Goal: Browse casually: Explore the website without a specific task or goal

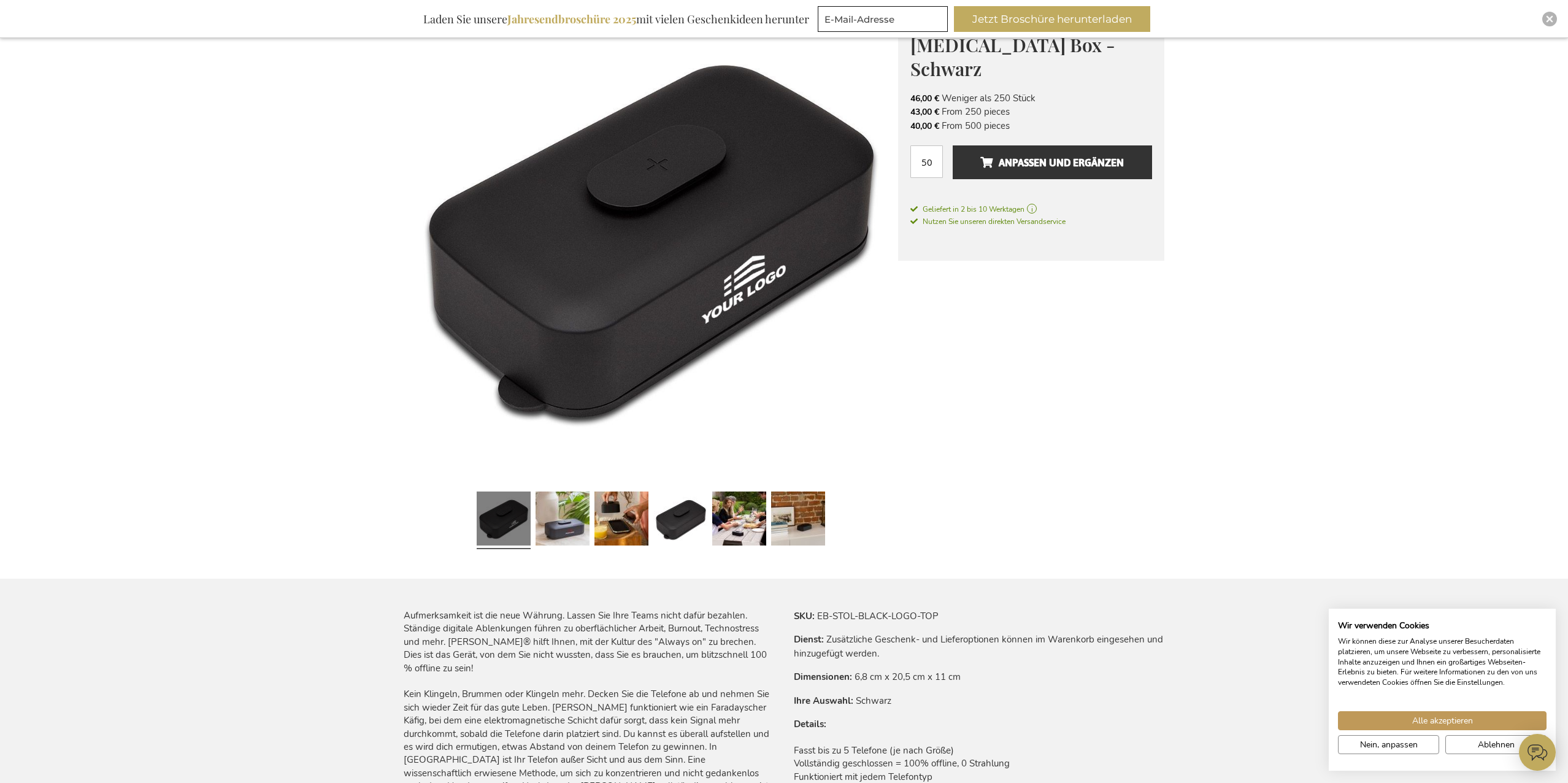
scroll to position [188, 0]
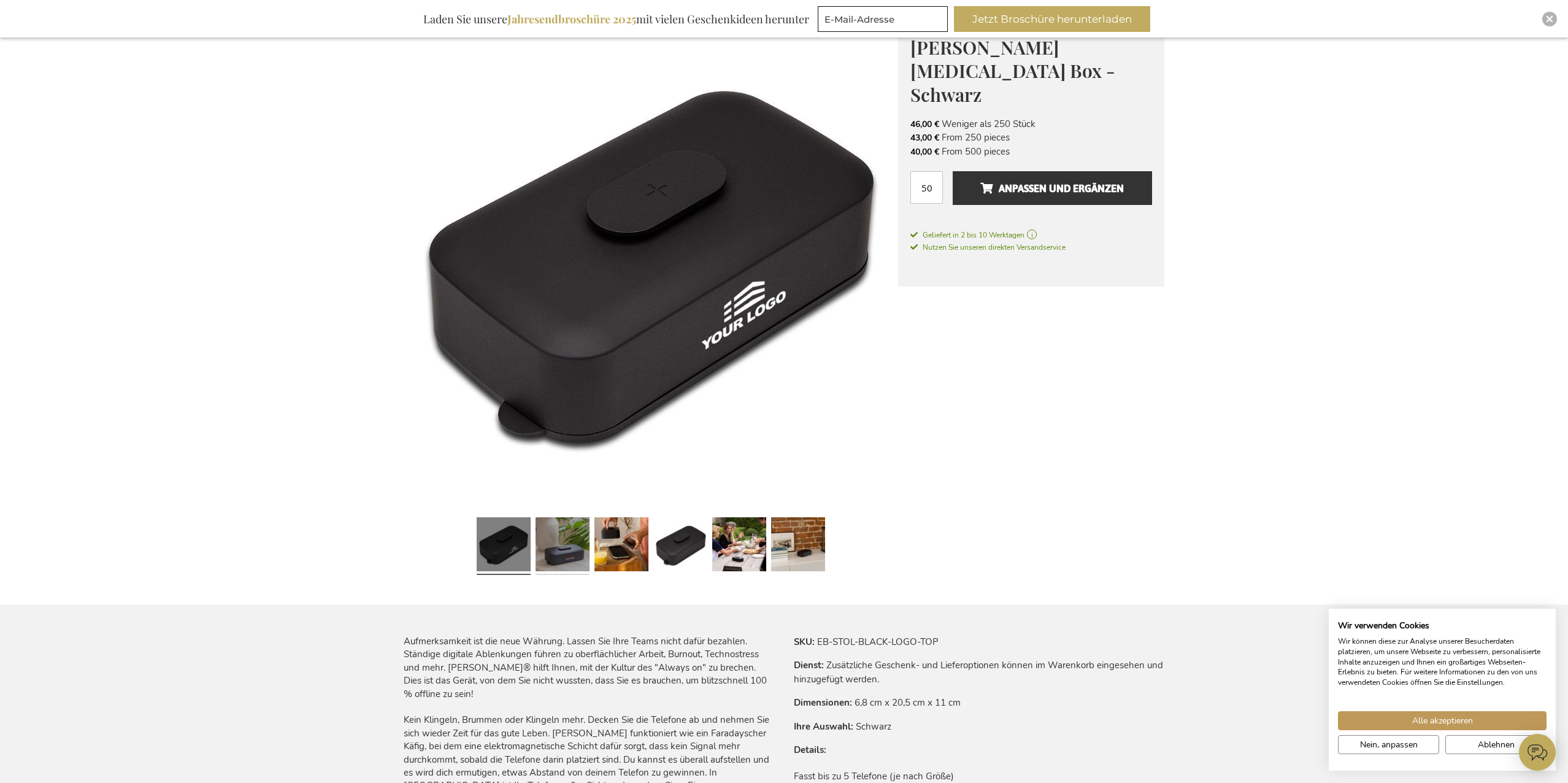
click at [558, 550] on link at bounding box center [562, 546] width 54 height 68
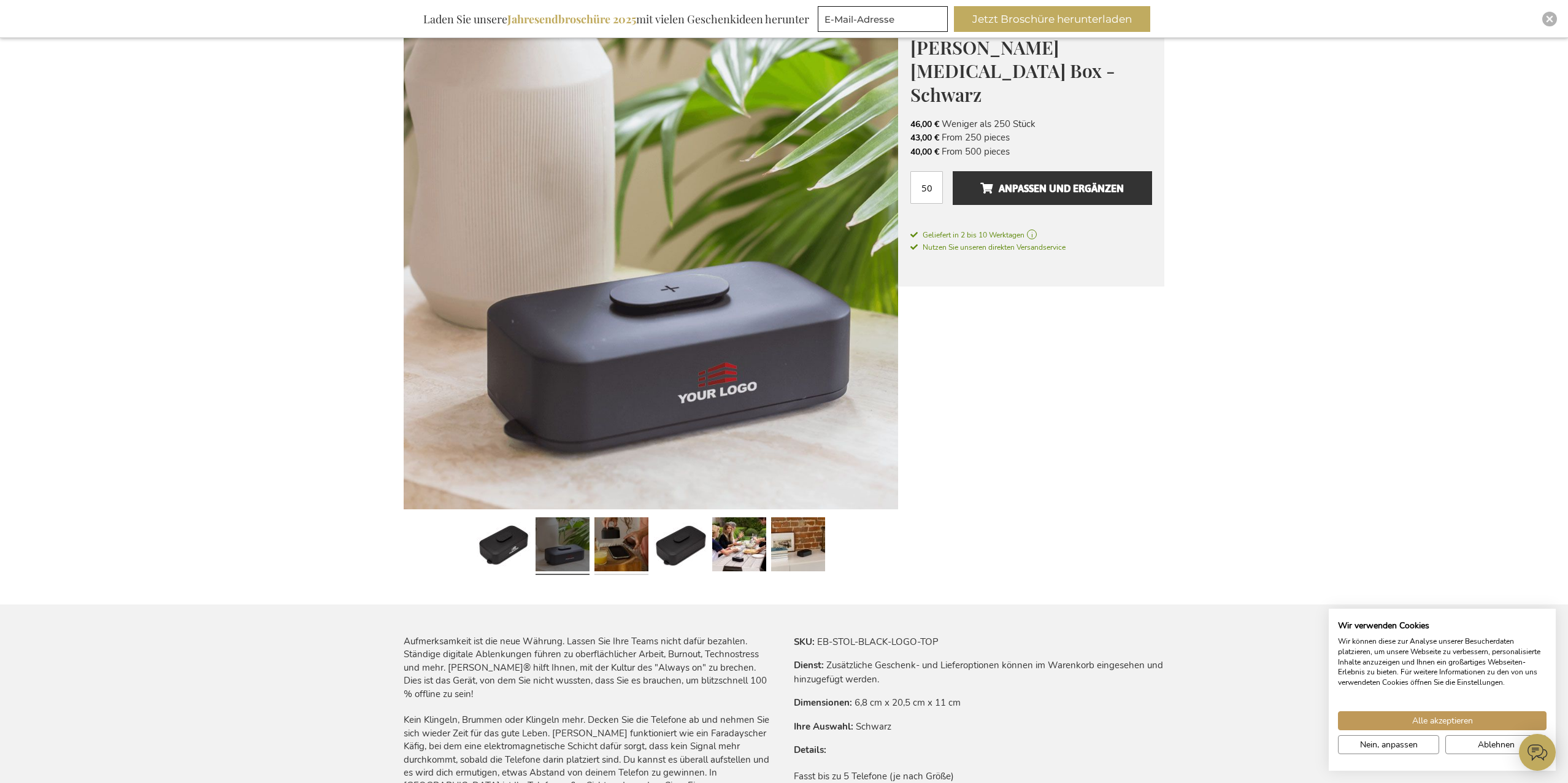
click at [635, 543] on link at bounding box center [621, 546] width 54 height 68
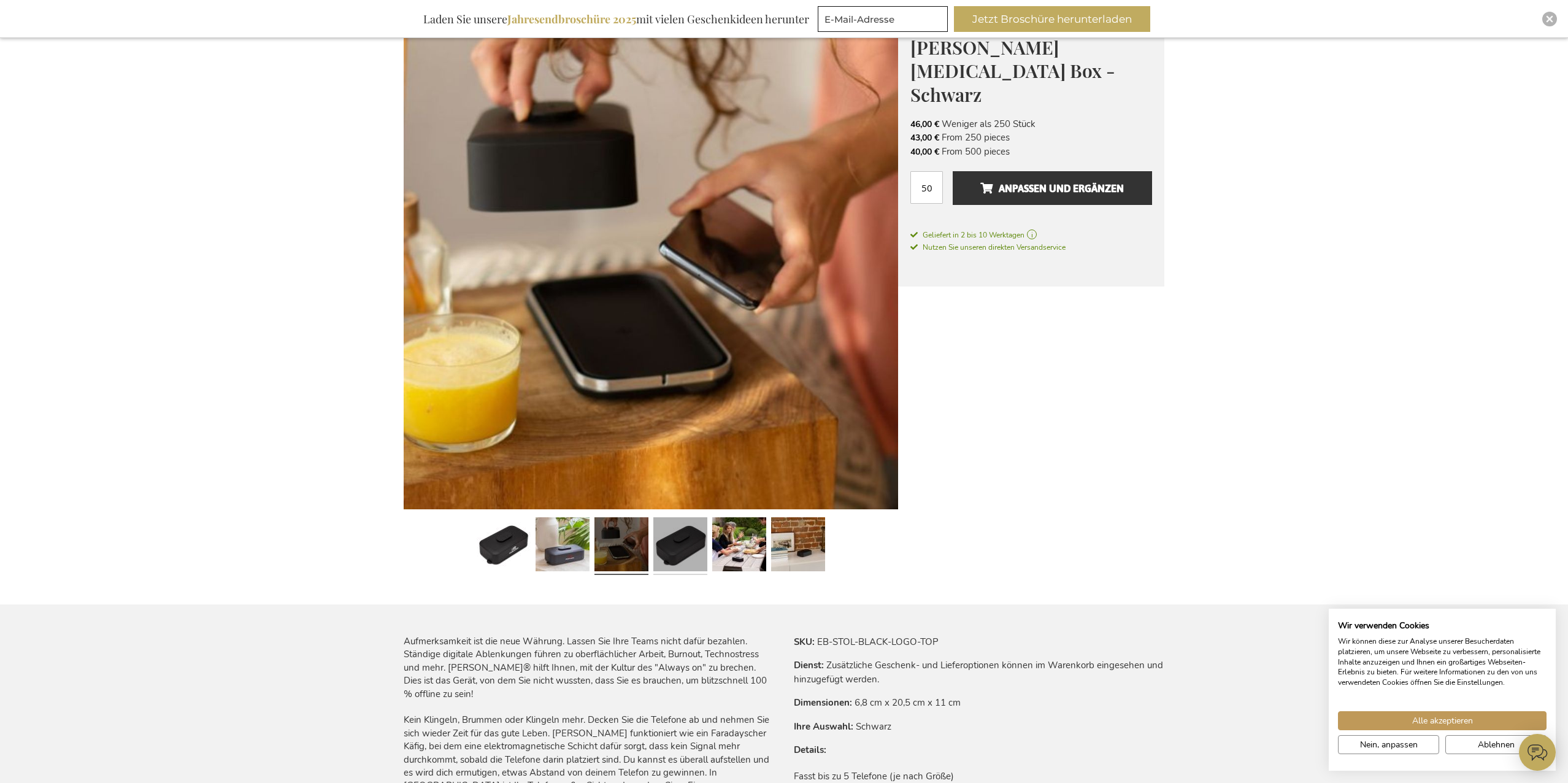
click at [670, 542] on link at bounding box center [680, 546] width 54 height 68
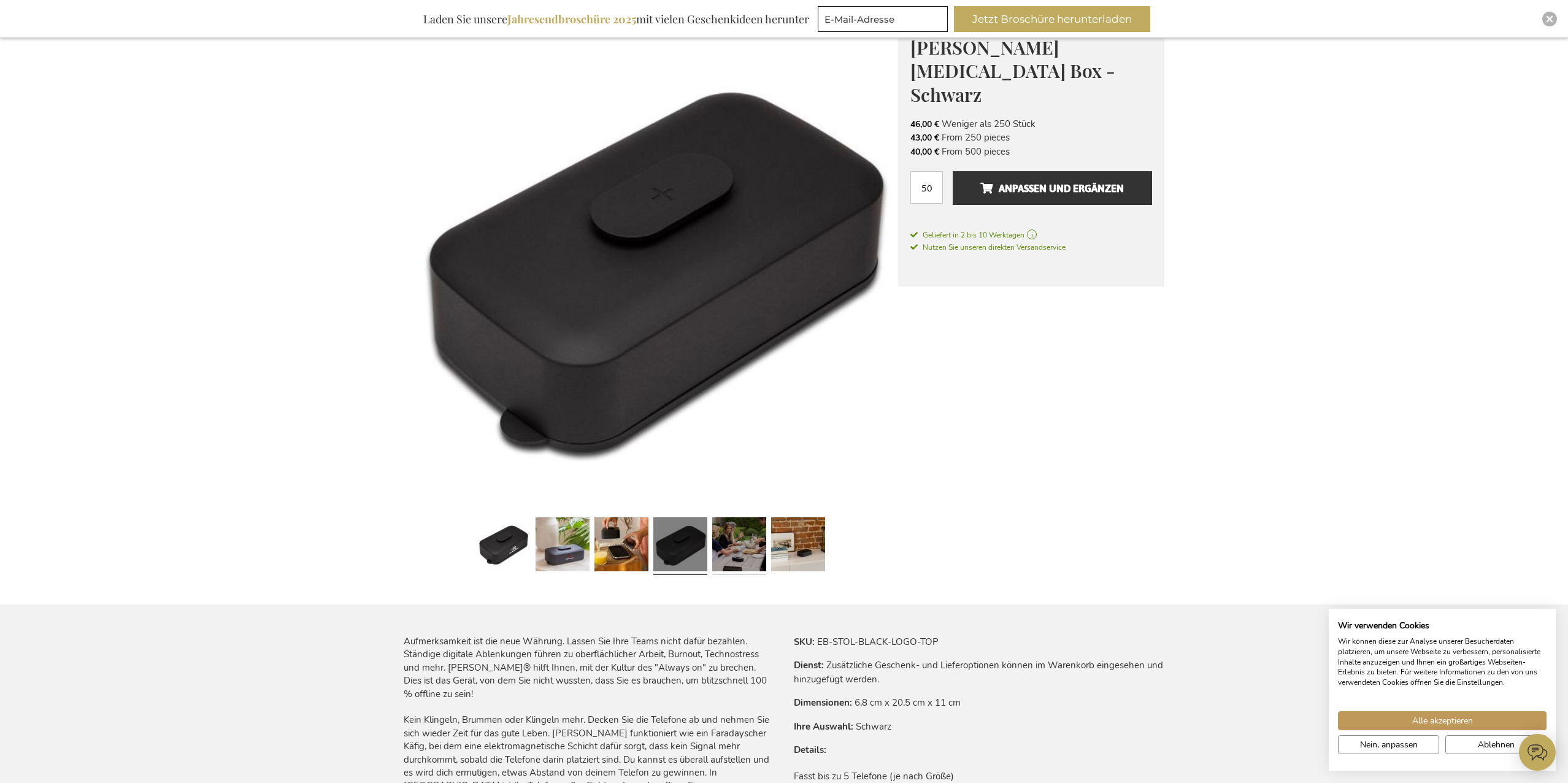
click at [749, 550] on link at bounding box center [739, 546] width 54 height 68
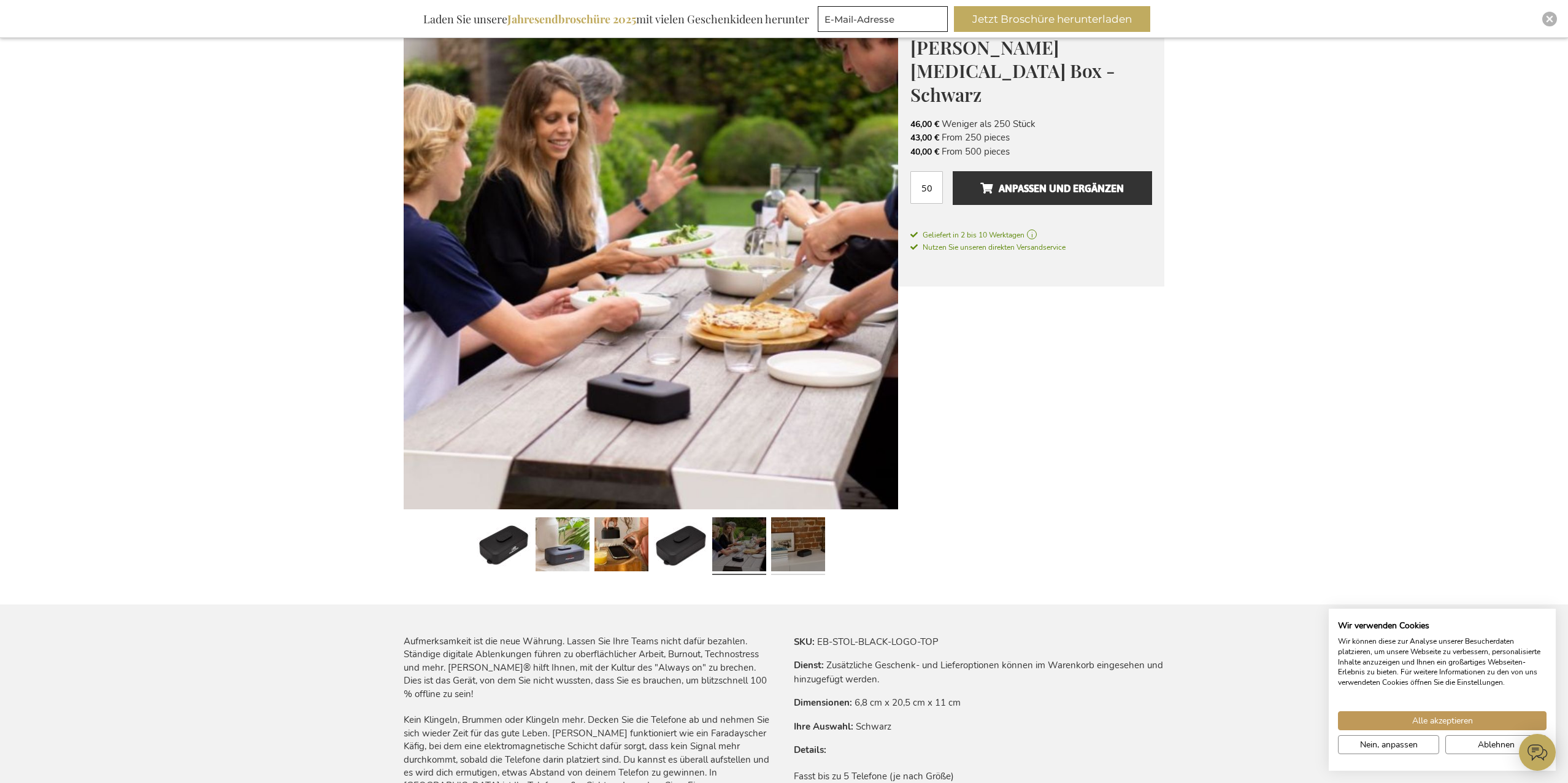
click at [780, 552] on link at bounding box center [798, 546] width 54 height 68
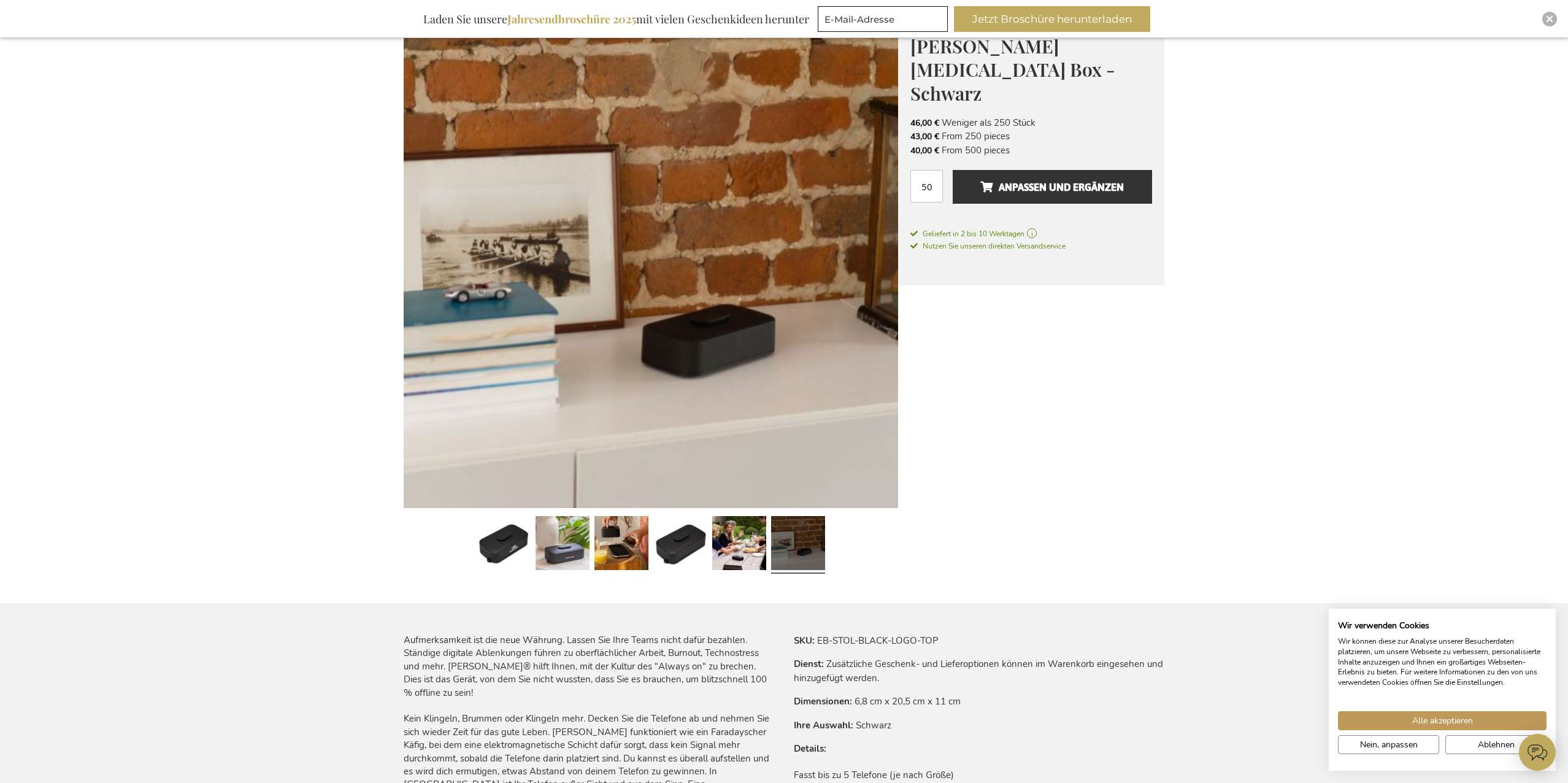
scroll to position [189, 1]
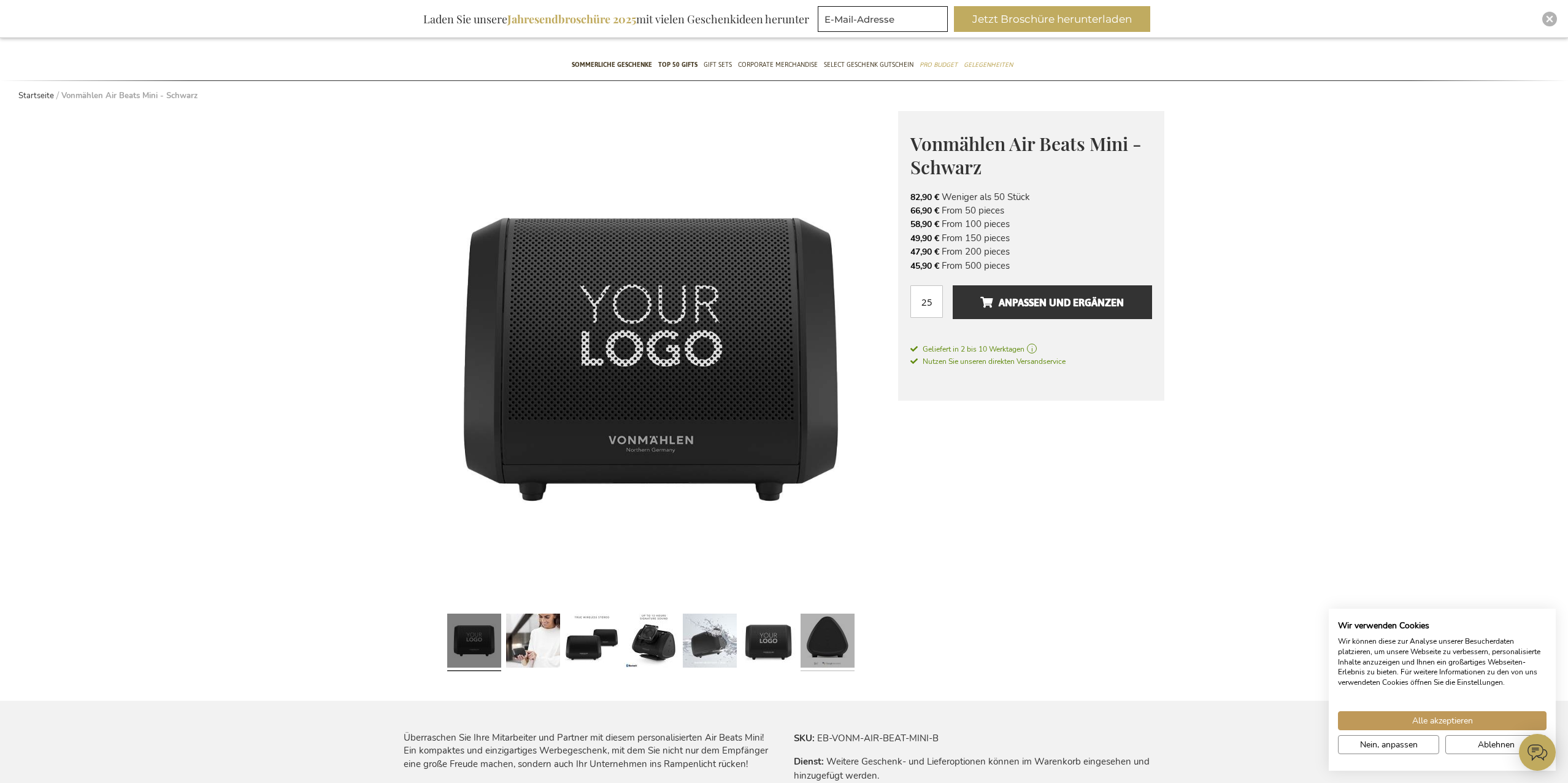
scroll to position [92, 0]
click at [519, 657] on link at bounding box center [533, 642] width 54 height 68
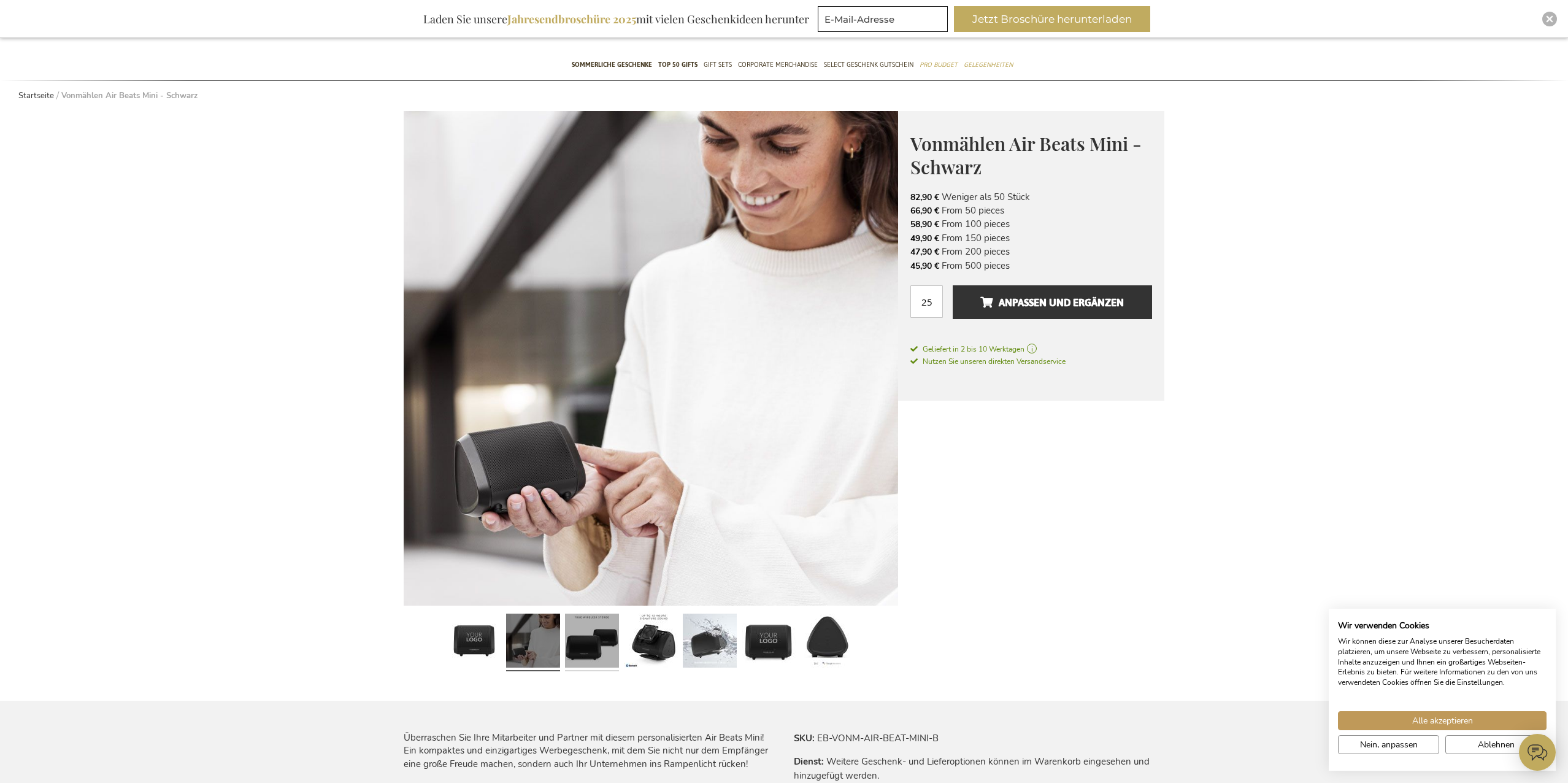
click at [607, 649] on link at bounding box center [592, 642] width 54 height 68
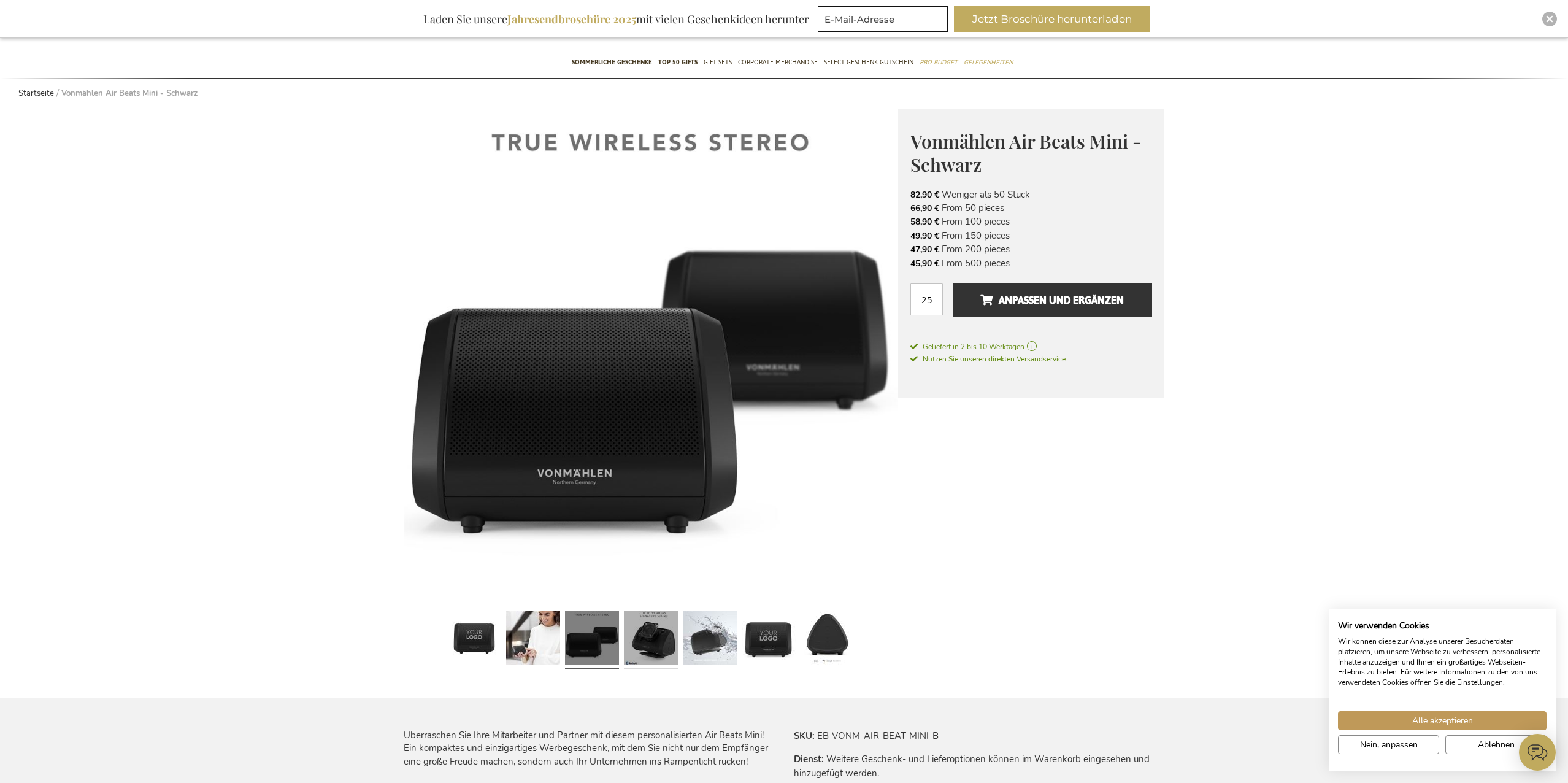
scroll to position [92, 0]
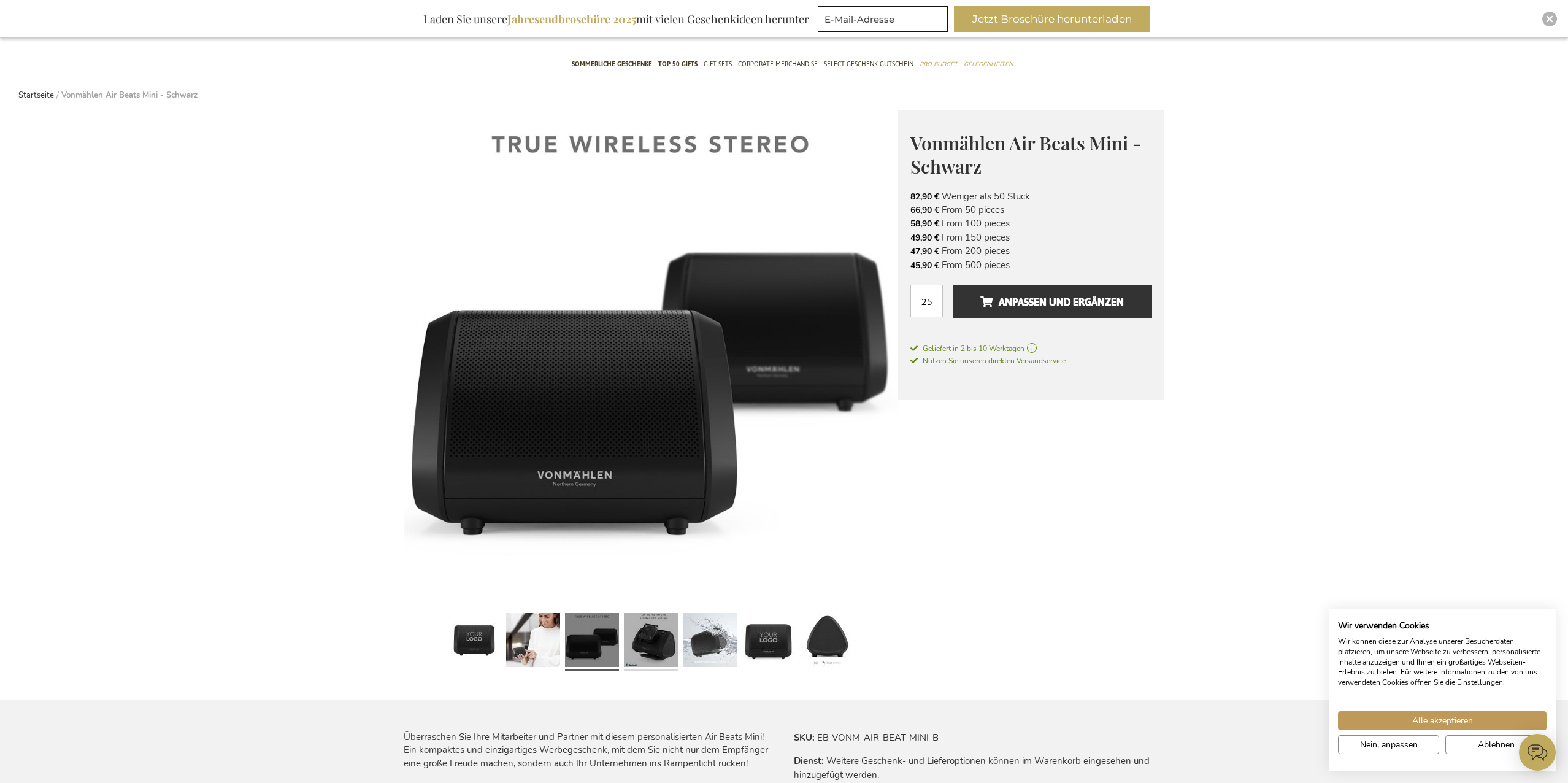
click at [669, 649] on link at bounding box center [651, 642] width 54 height 68
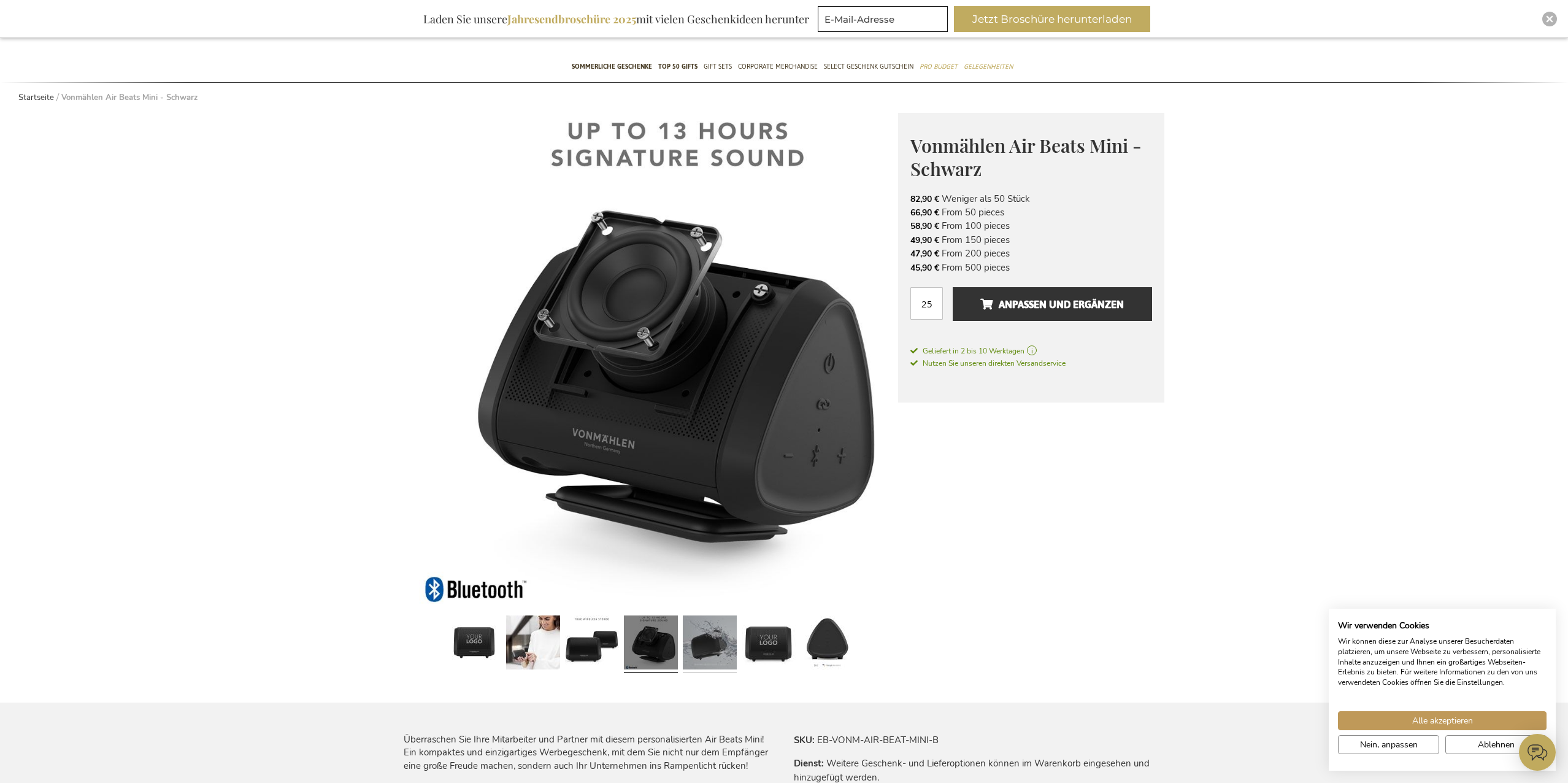
scroll to position [87, 0]
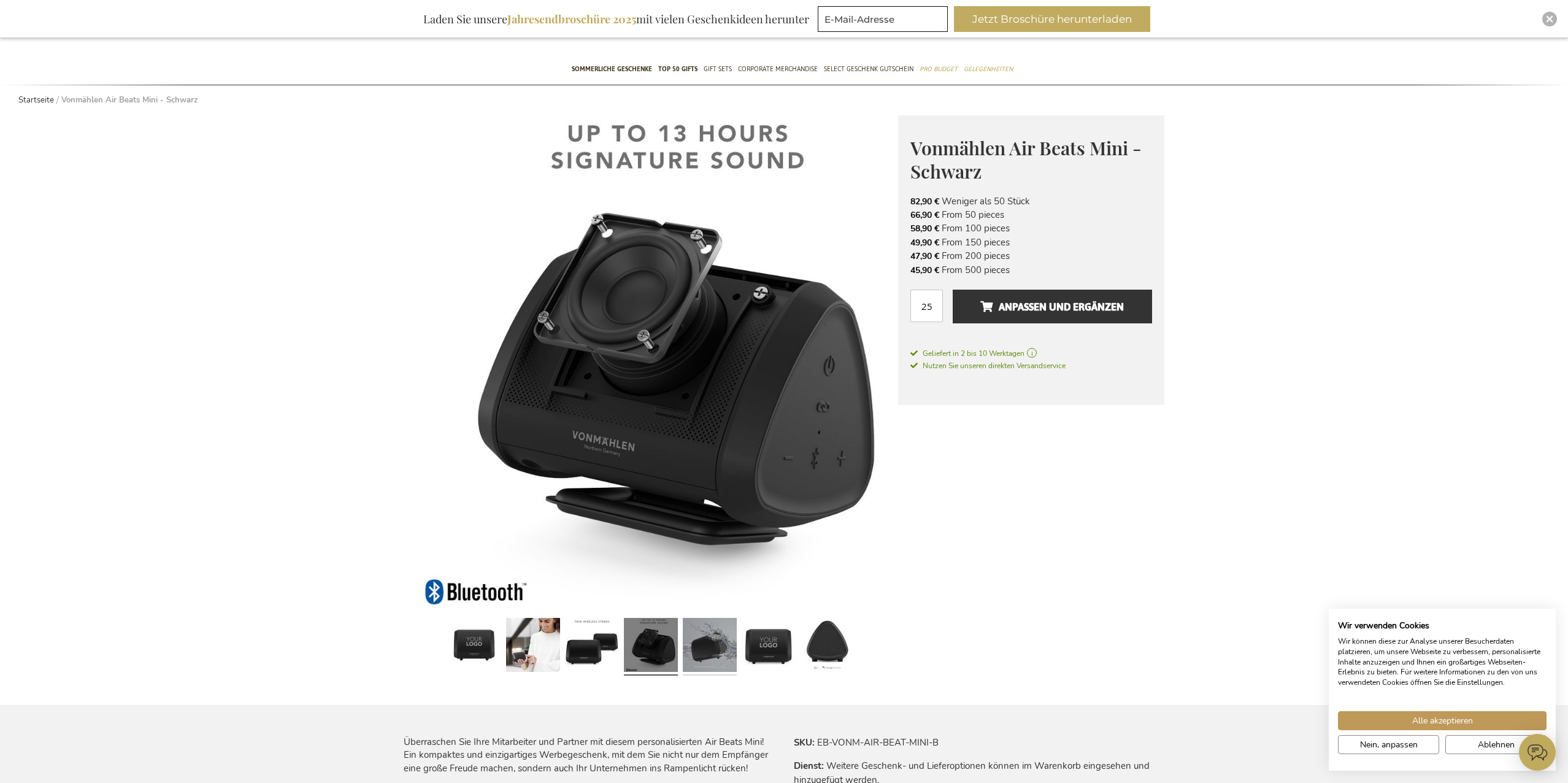
click at [702, 647] on link at bounding box center [710, 646] width 54 height 68
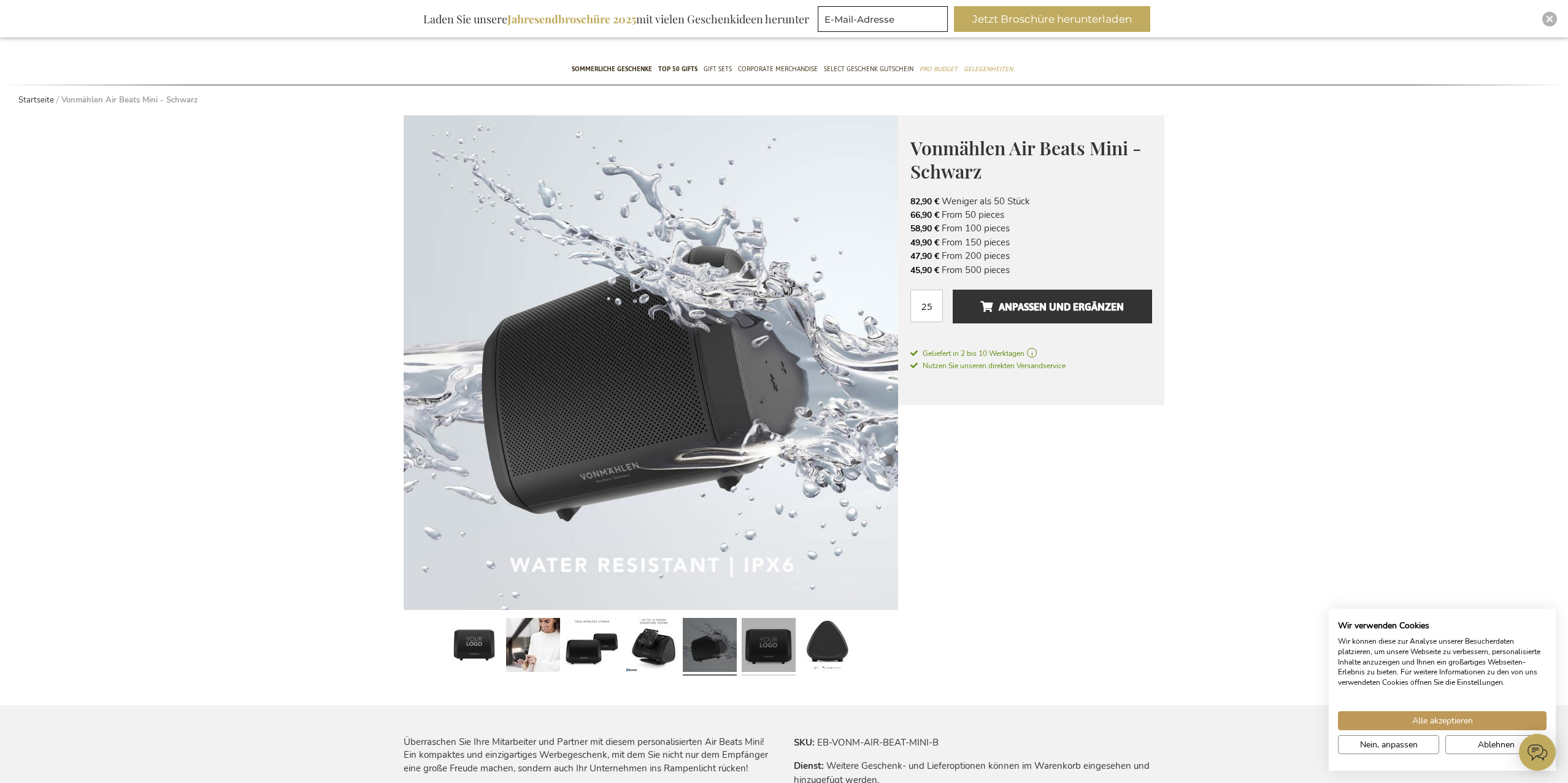
click at [777, 648] on link at bounding box center [769, 646] width 54 height 68
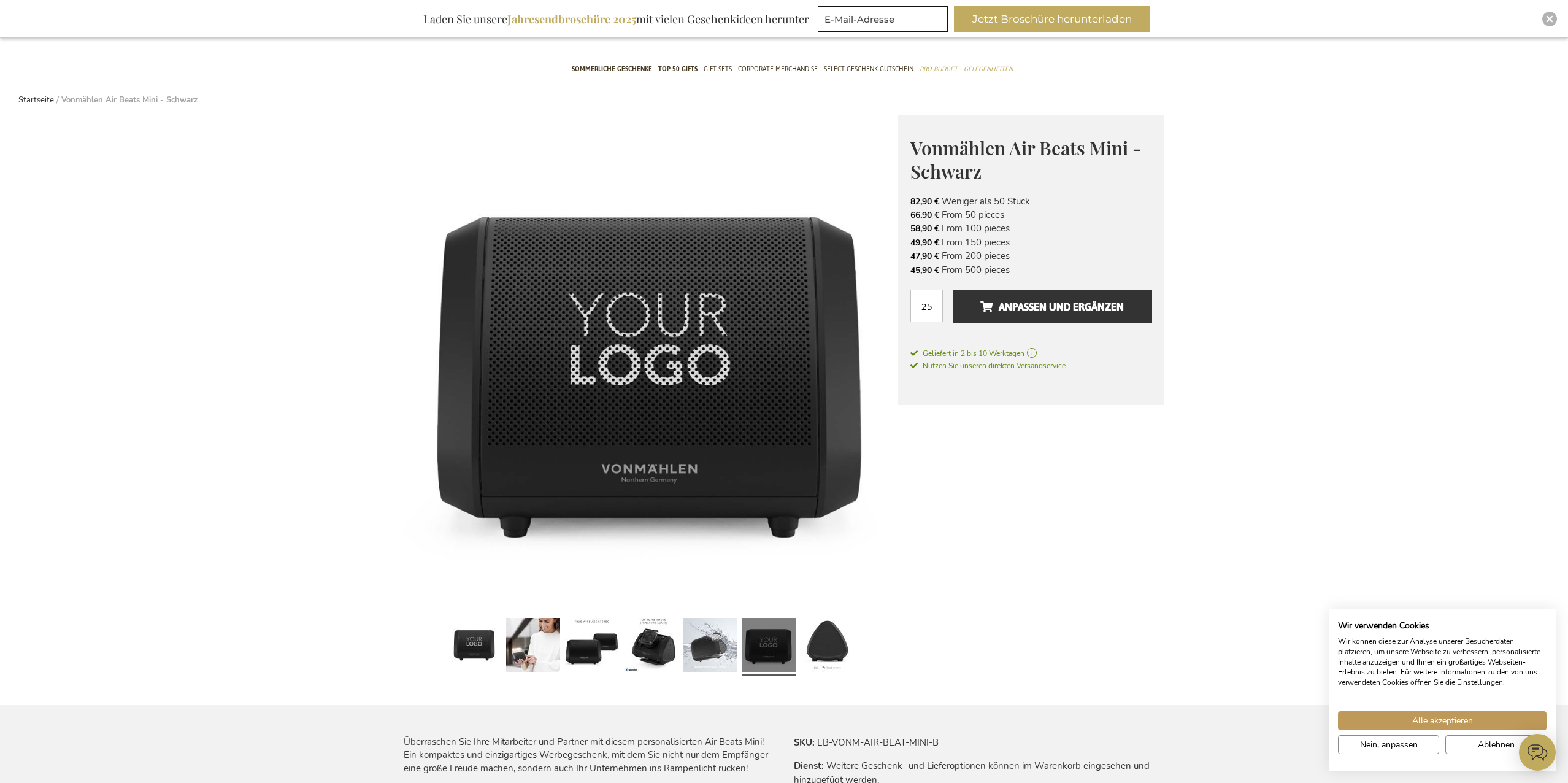
click at [858, 637] on div at bounding box center [651, 646] width 495 height 68
click at [831, 644] on link at bounding box center [827, 646] width 54 height 68
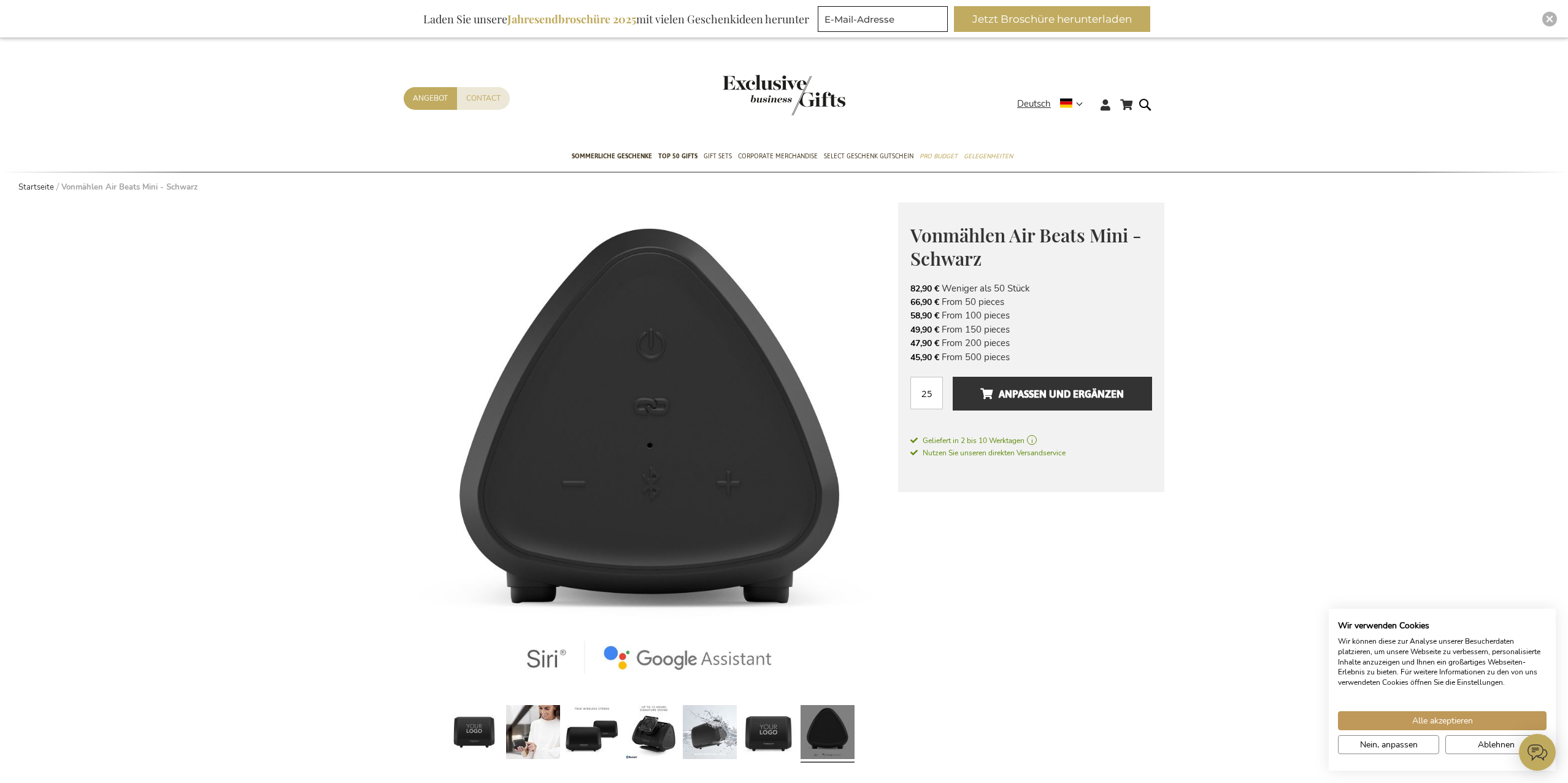
scroll to position [0, 0]
